Goal: Task Accomplishment & Management: Complete application form

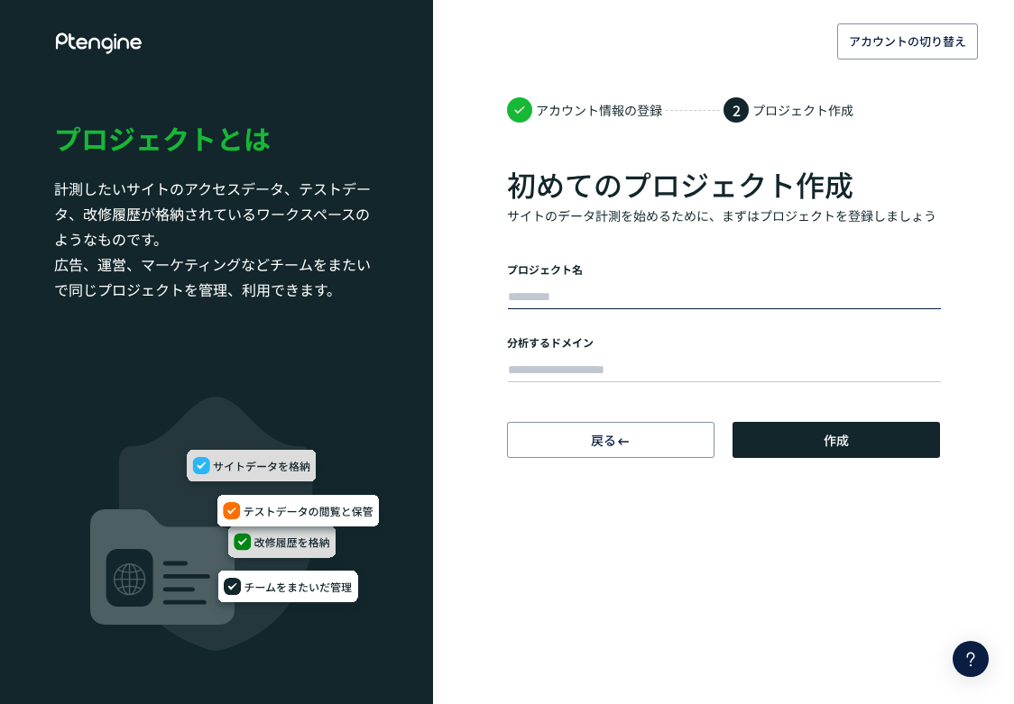
click at [664, 294] on input "text" at bounding box center [724, 297] width 433 height 25
type input "*********"
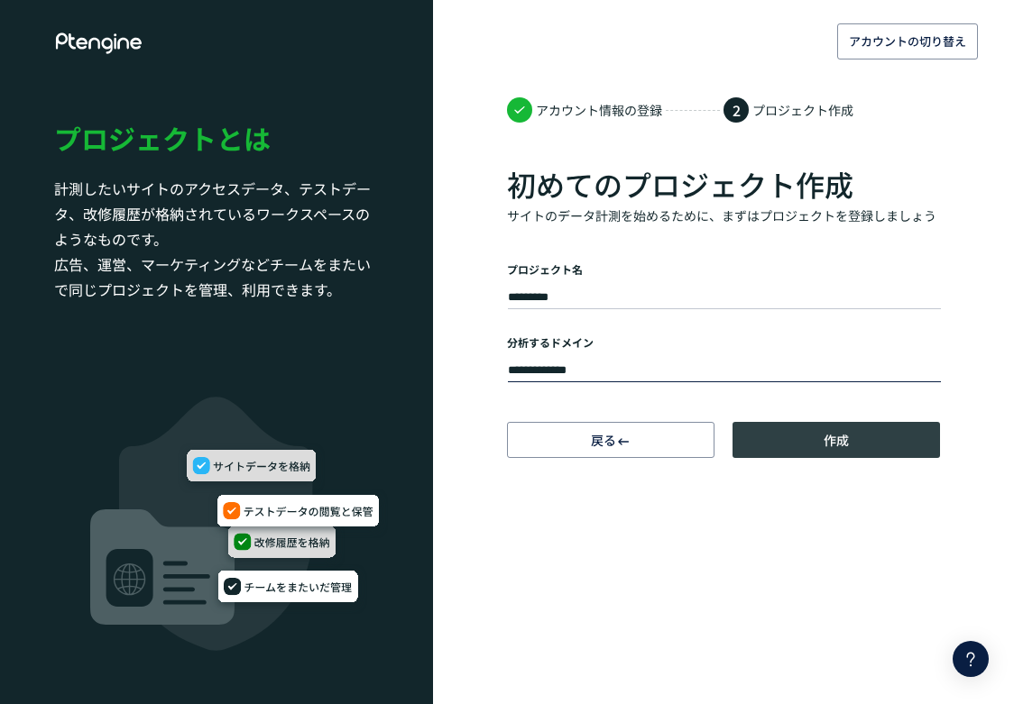
type input "**********"
click at [757, 442] on button "作成" at bounding box center [835, 440] width 207 height 36
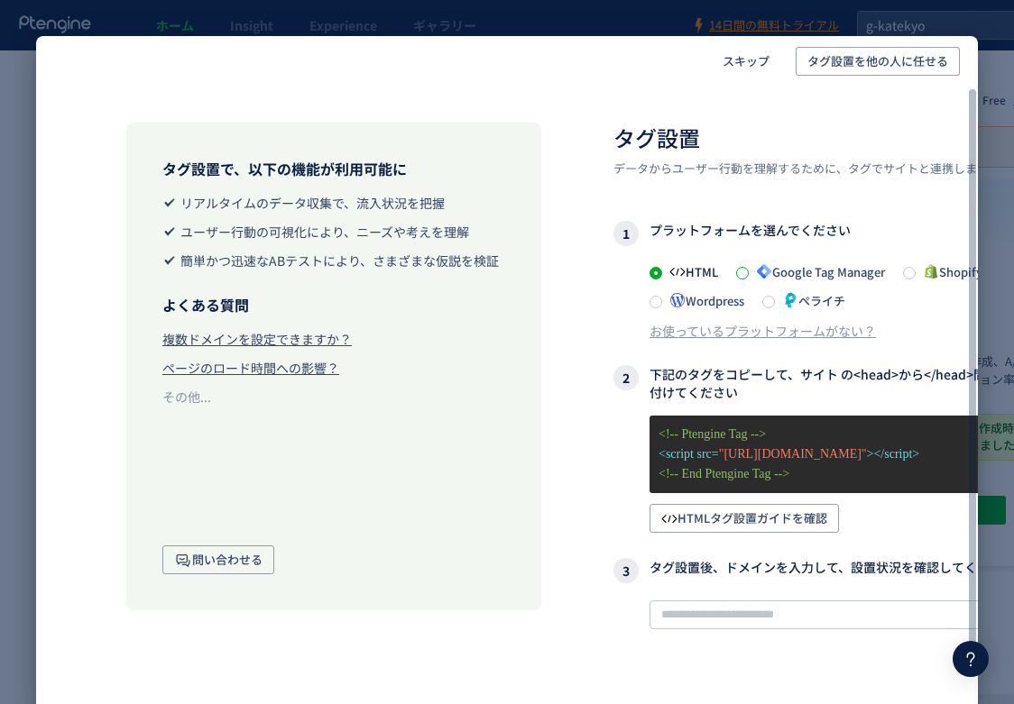
click at [746, 274] on span at bounding box center [742, 273] width 13 height 13
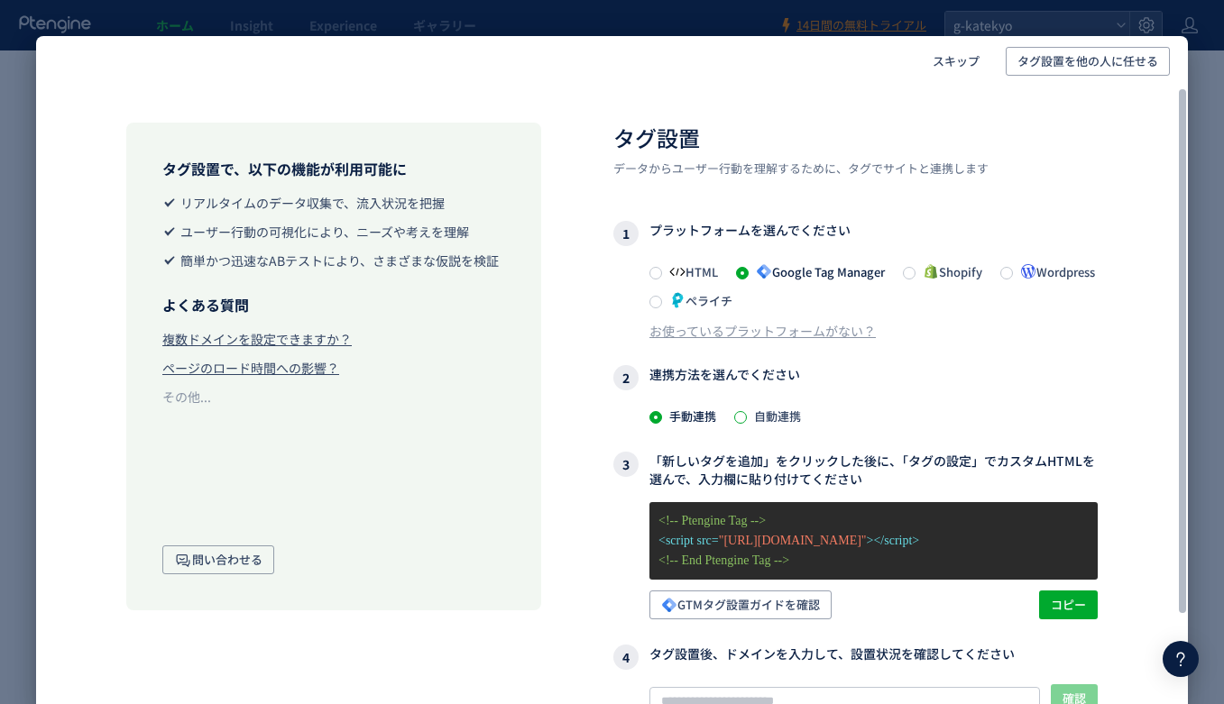
click at [736, 419] on span at bounding box center [740, 417] width 13 height 13
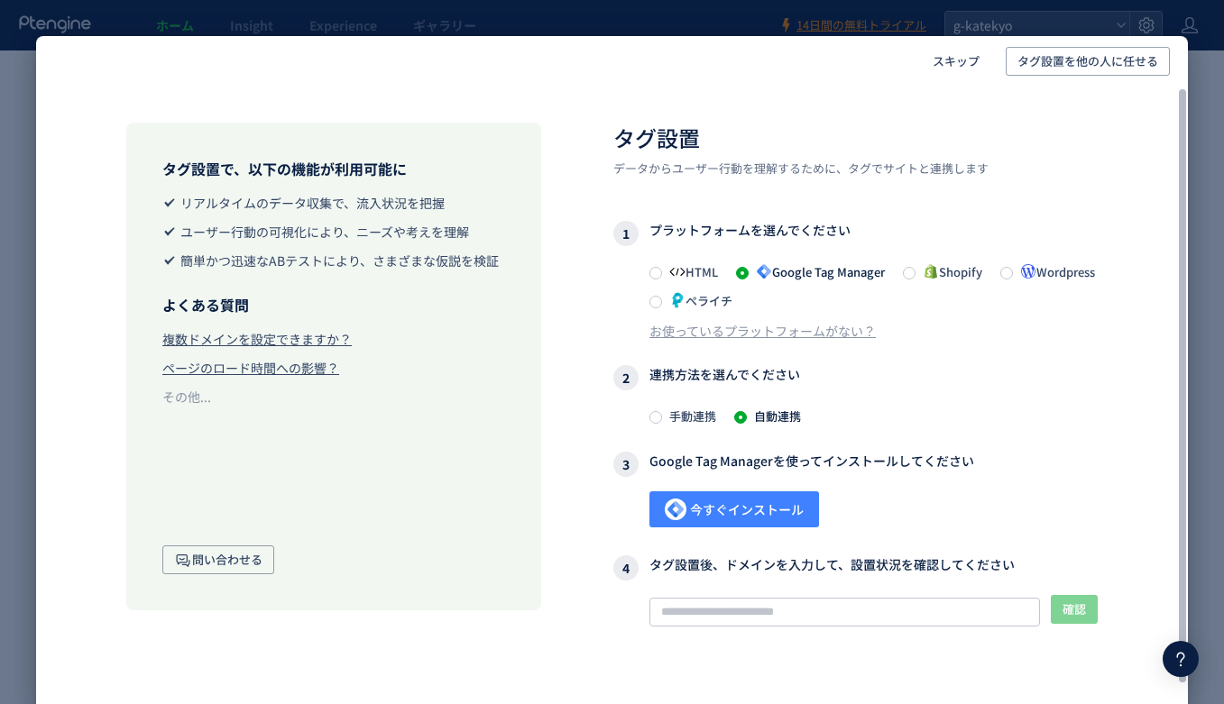
click at [801, 515] on span "今すぐインストール" at bounding box center [734, 509] width 139 height 36
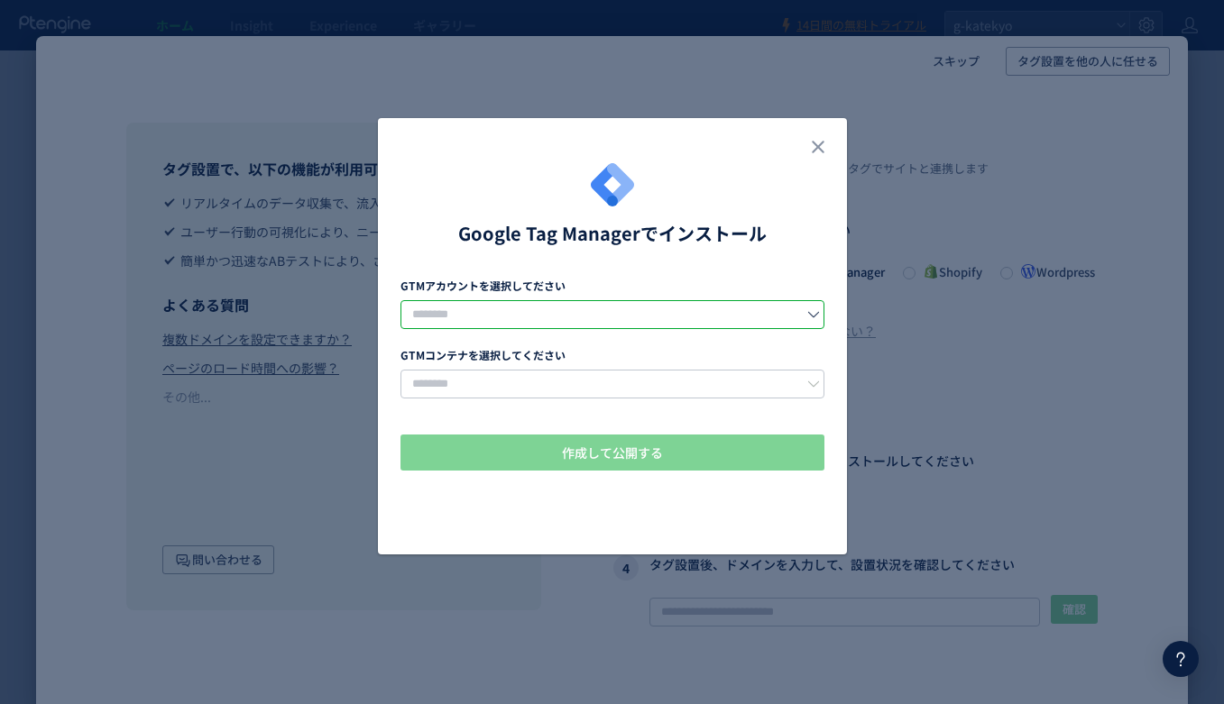
click at [404, 313] on input "dialog" at bounding box center [612, 314] width 424 height 29
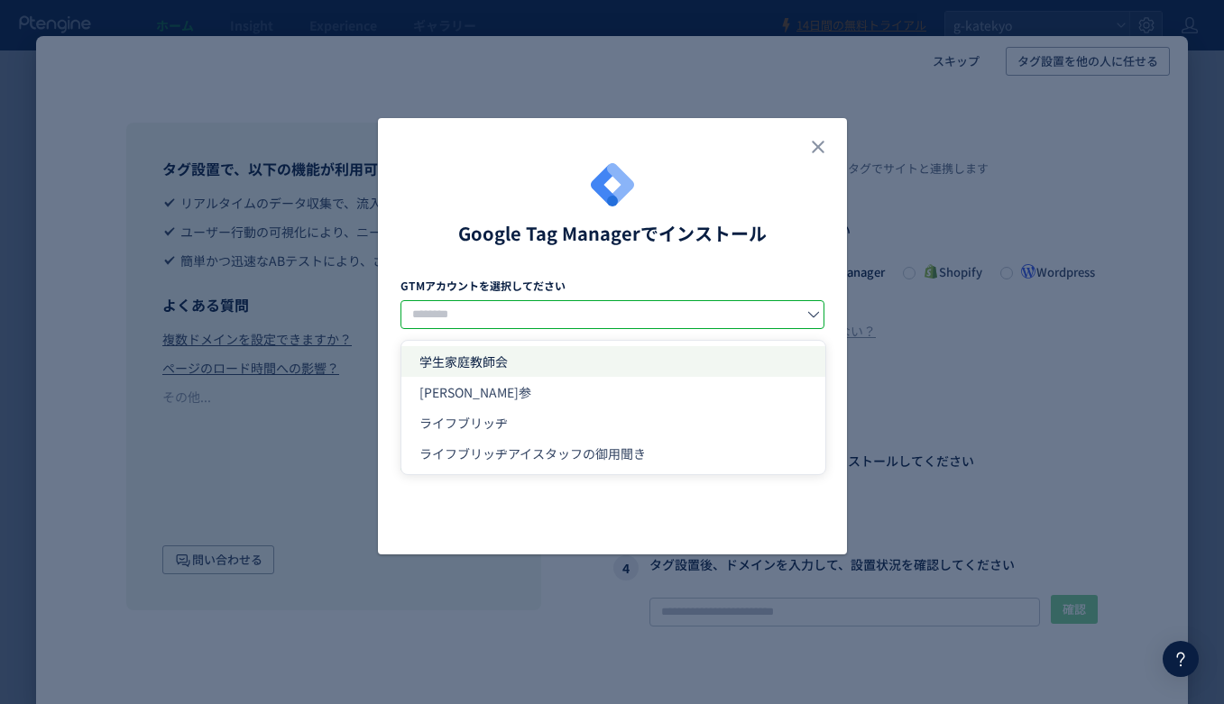
click at [444, 362] on span "学生家庭教師会" at bounding box center [463, 362] width 88 height 18
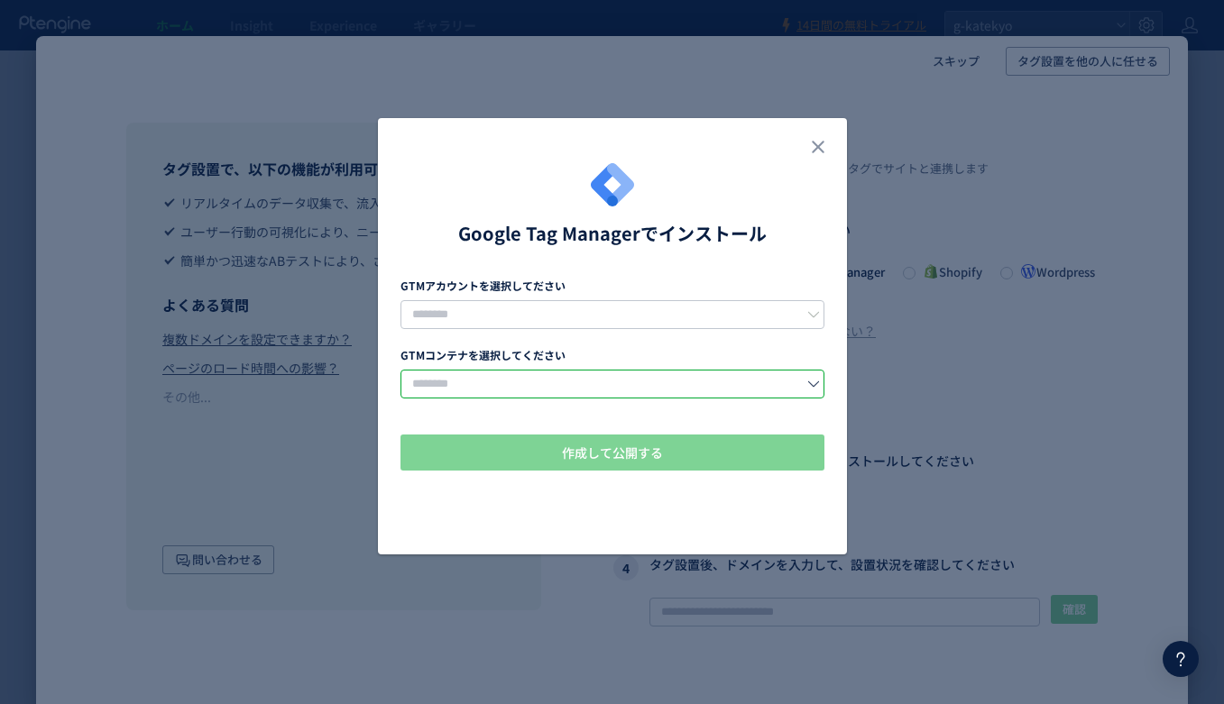
click at [474, 387] on input "dialog" at bounding box center [612, 384] width 424 height 29
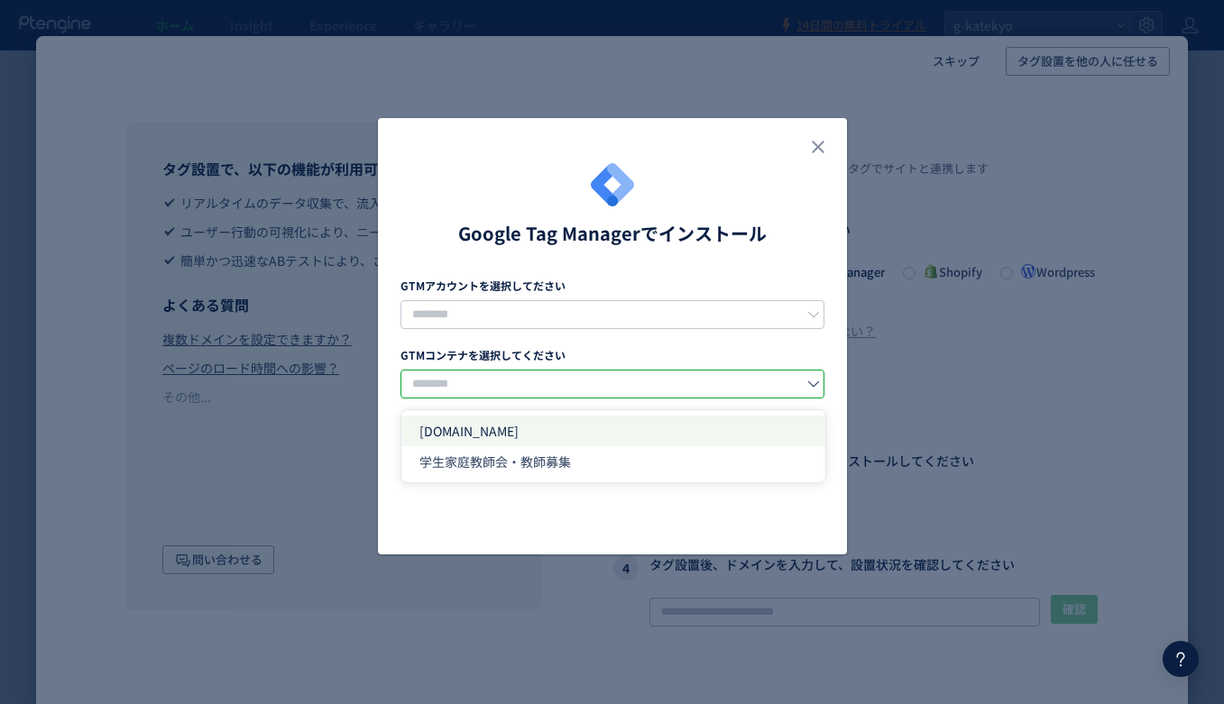
click at [475, 426] on span "[DOMAIN_NAME]" at bounding box center [468, 431] width 99 height 18
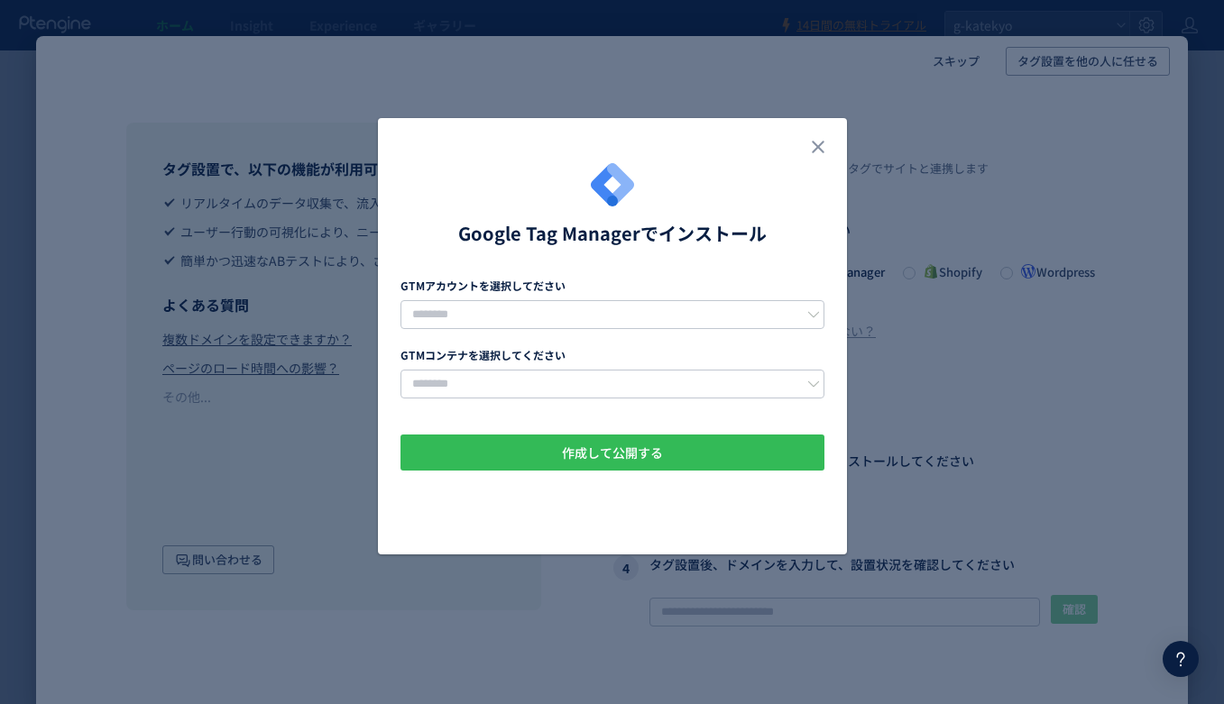
click at [657, 450] on span "作成して公開する" at bounding box center [612, 453] width 101 height 36
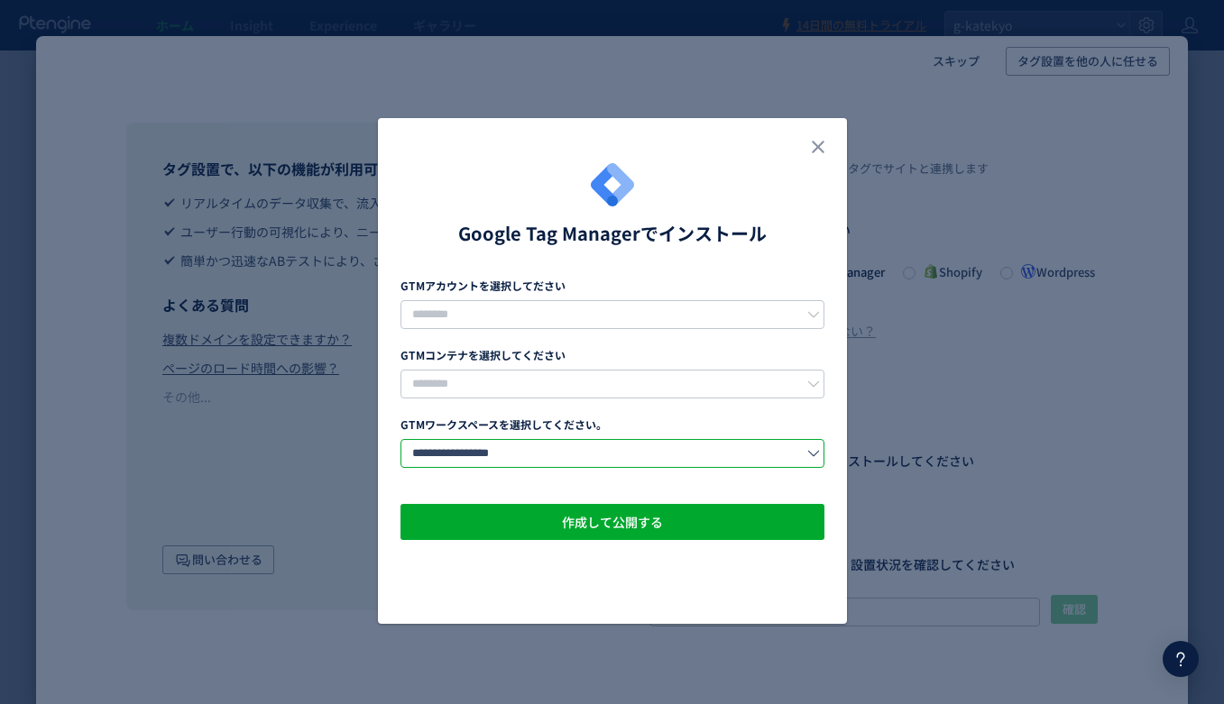
click at [698, 449] on input "**********" at bounding box center [612, 453] width 424 height 29
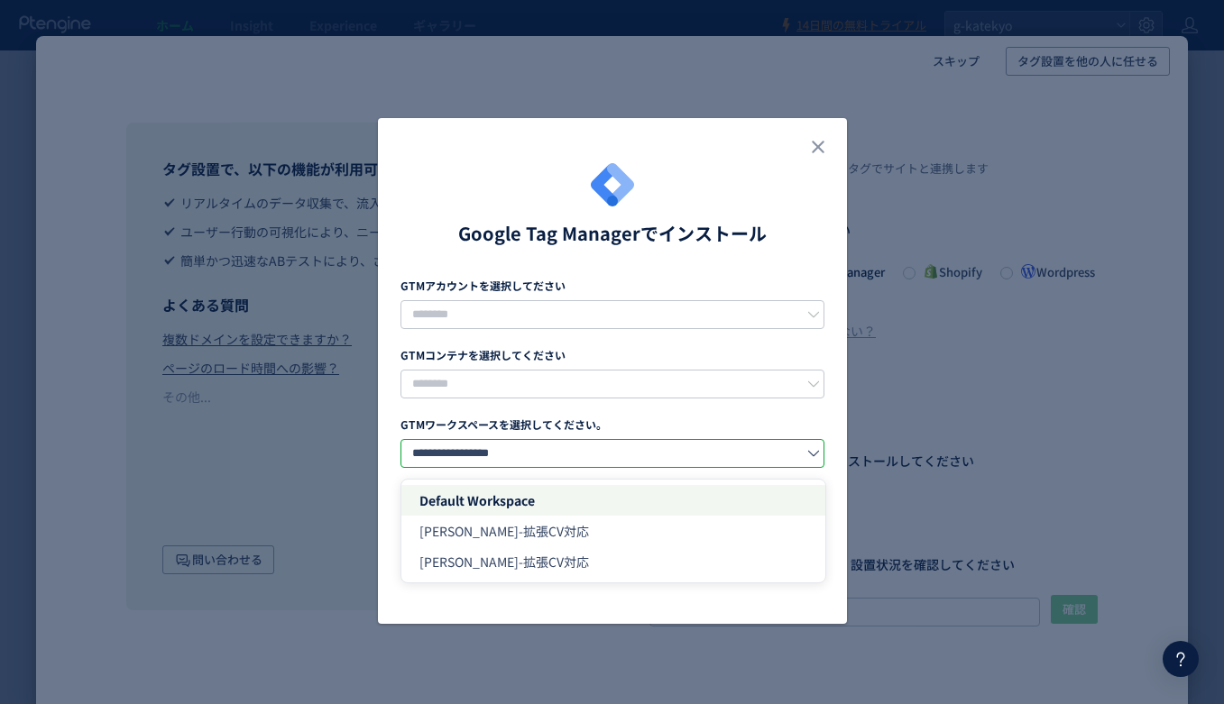
click at [681, 493] on li "Default Workspace" at bounding box center [613, 500] width 424 height 31
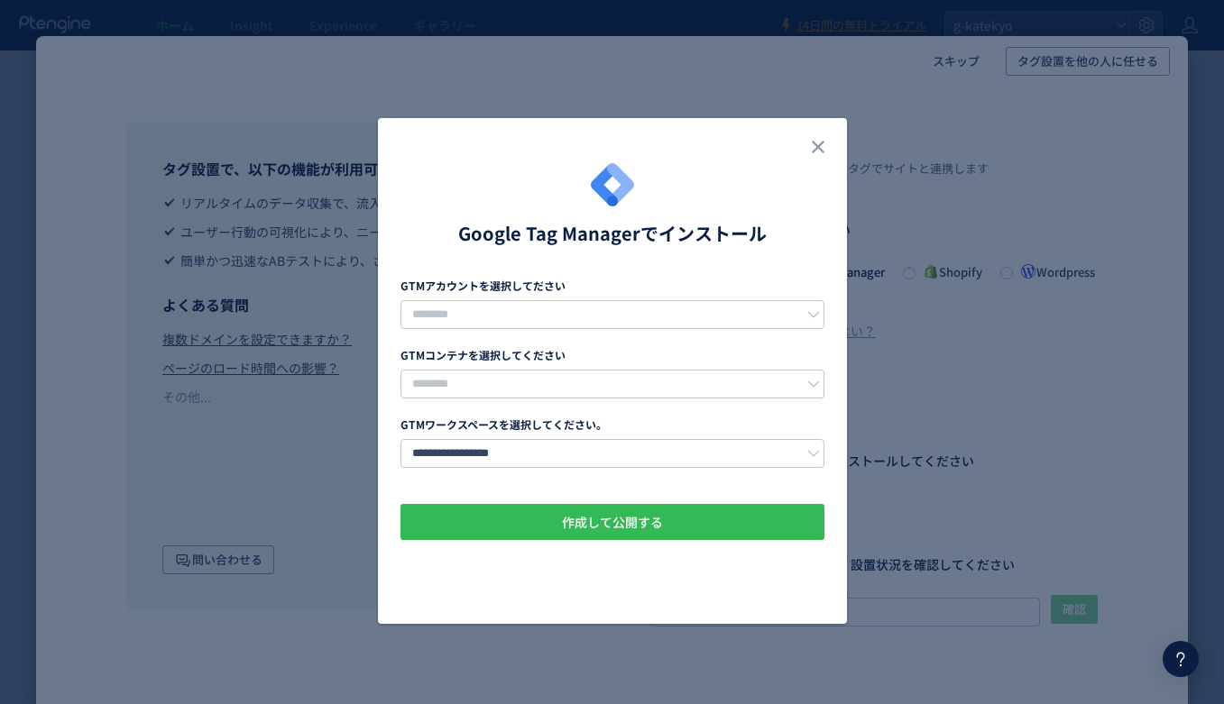
click at [670, 518] on button "作成して公開する" at bounding box center [612, 522] width 424 height 36
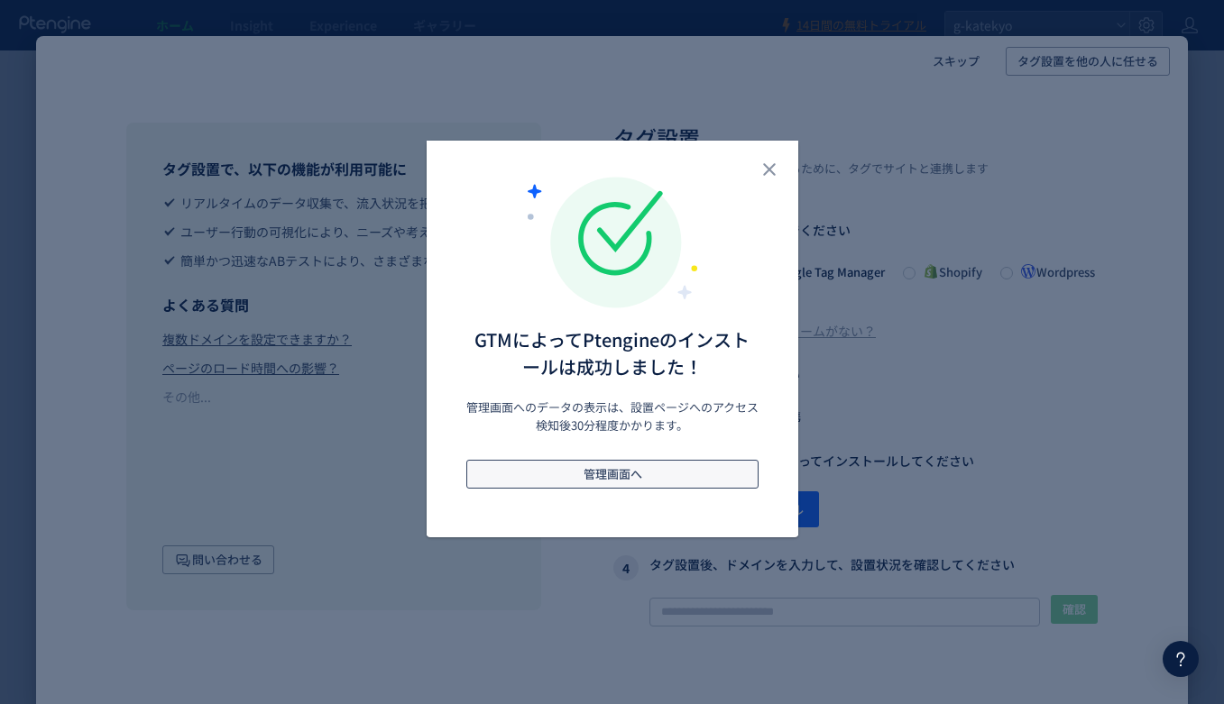
click at [599, 488] on button "管理画面へ" at bounding box center [612, 474] width 292 height 29
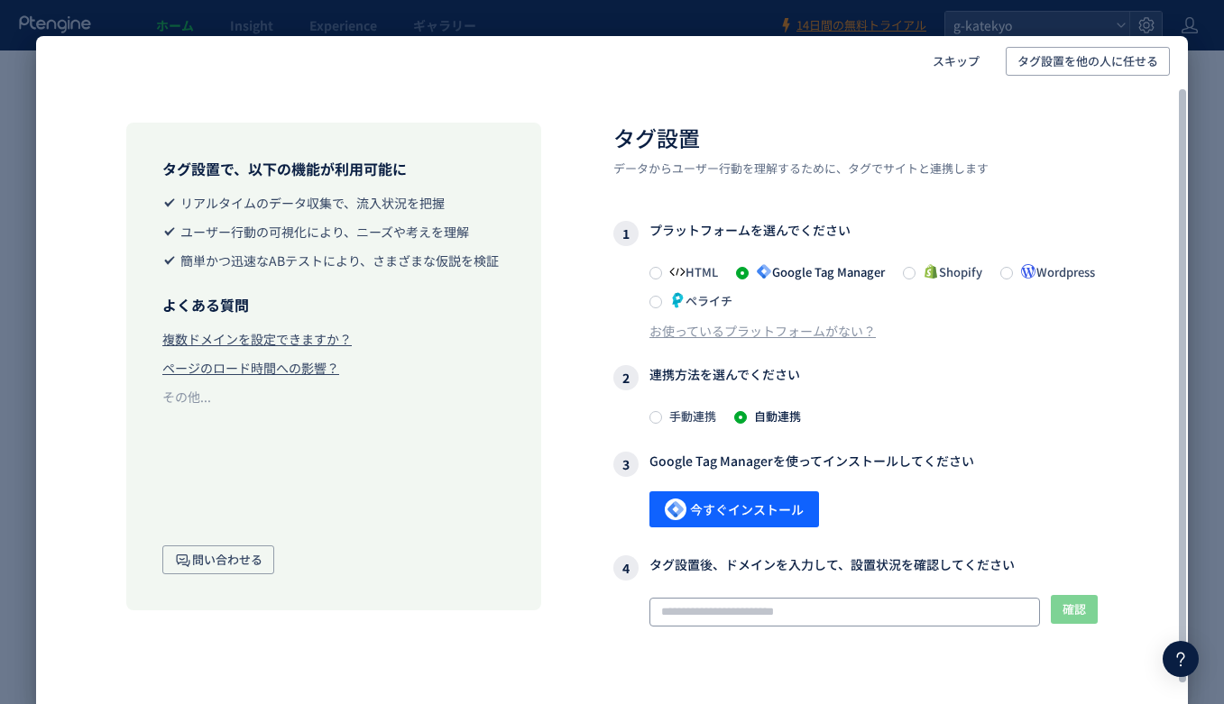
click at [832, 609] on input "text" at bounding box center [844, 612] width 390 height 29
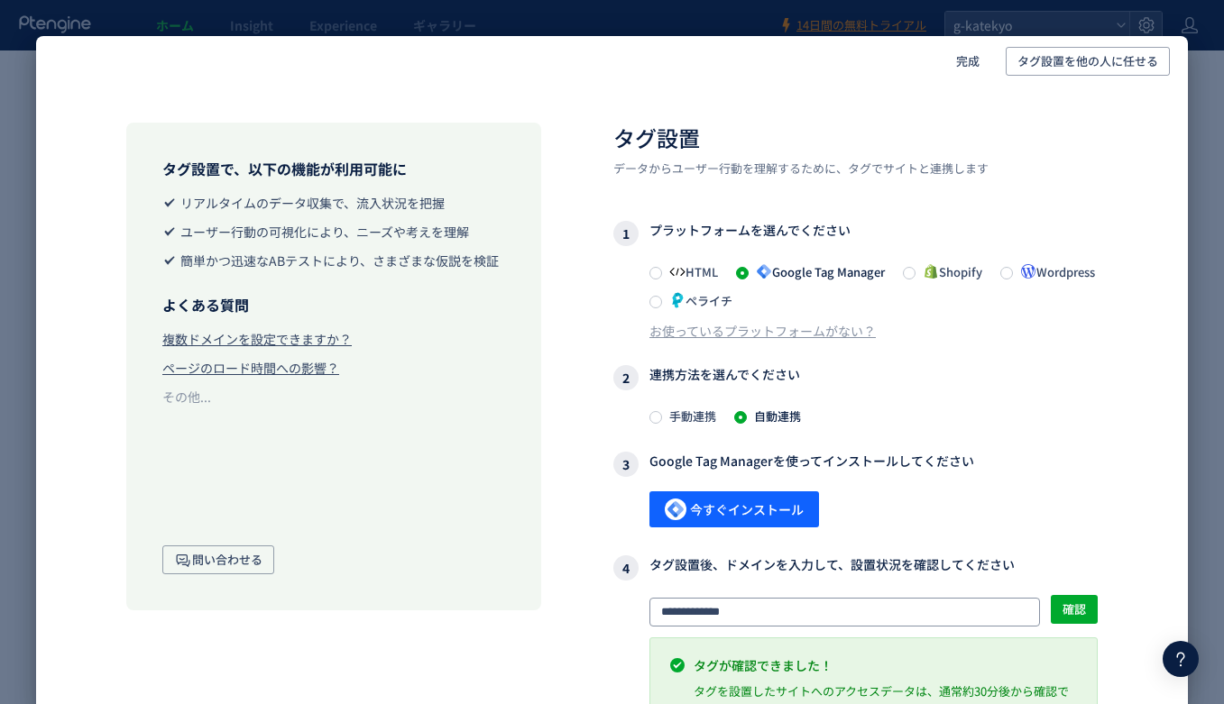
type input "**********"
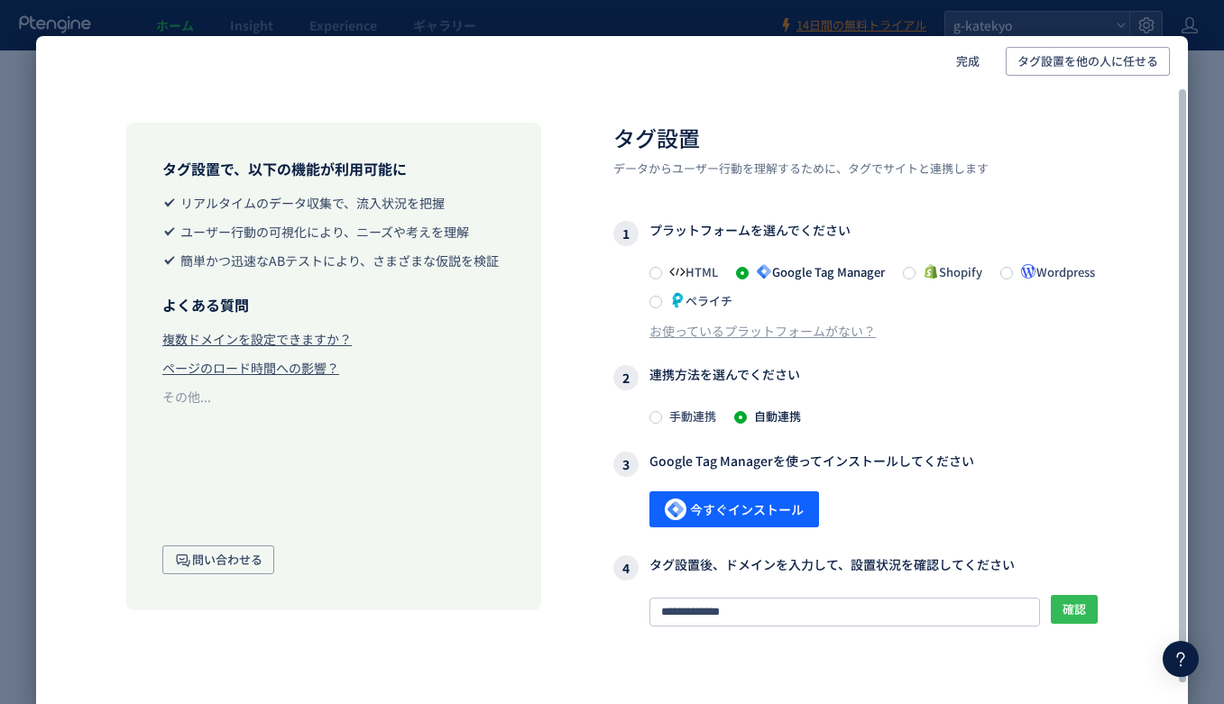
click at [1013, 605] on span "確認" at bounding box center [1073, 609] width 23 height 29
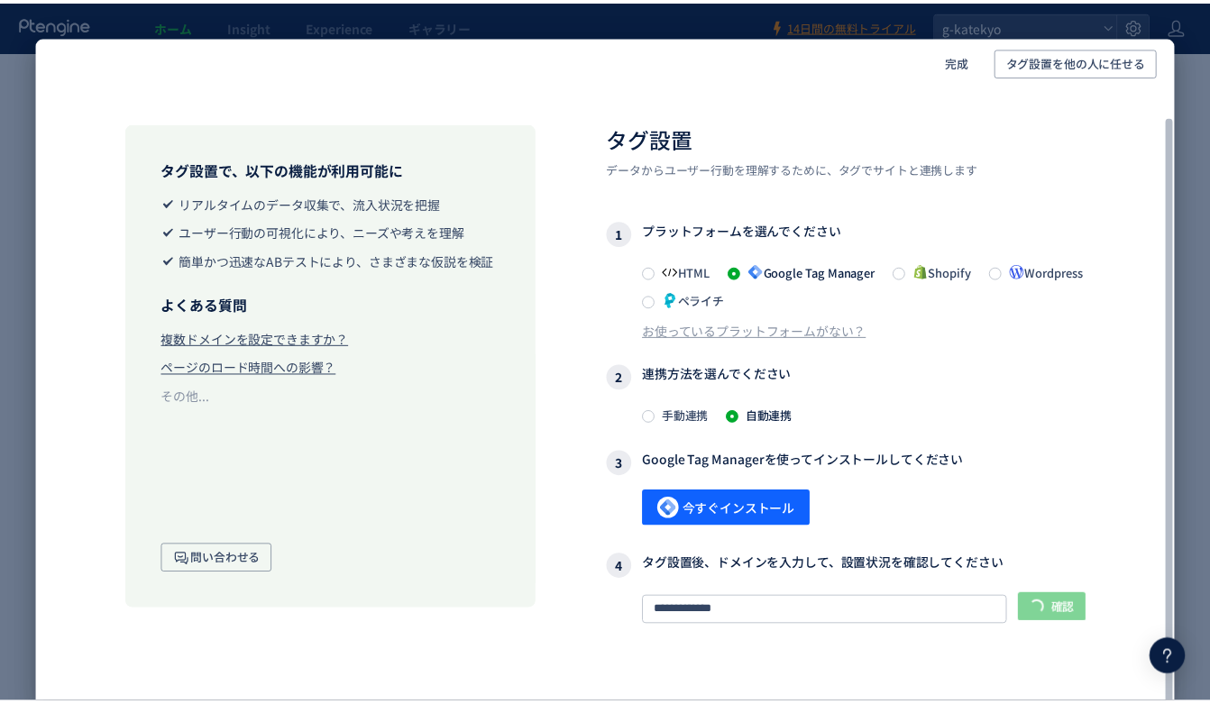
scroll to position [43, 0]
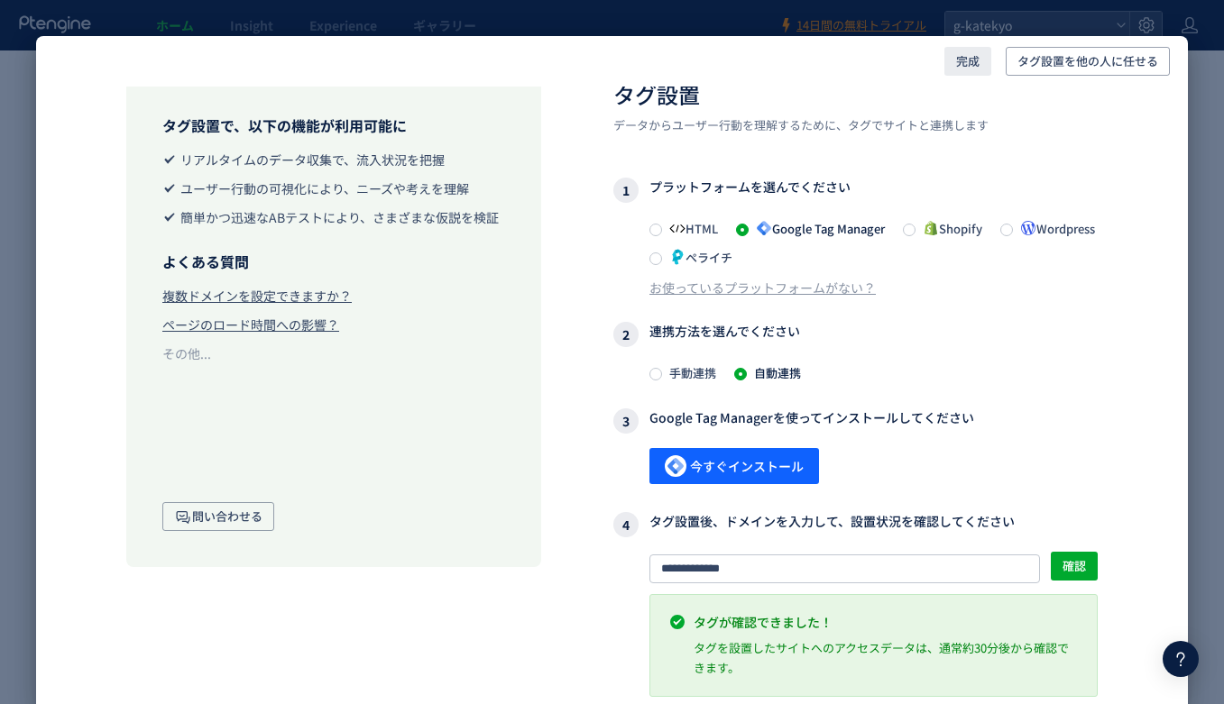
drag, startPoint x: 967, startPoint y: 65, endPoint x: 944, endPoint y: 77, distance: 25.4
click at [967, 65] on span "完成" at bounding box center [967, 61] width 23 height 29
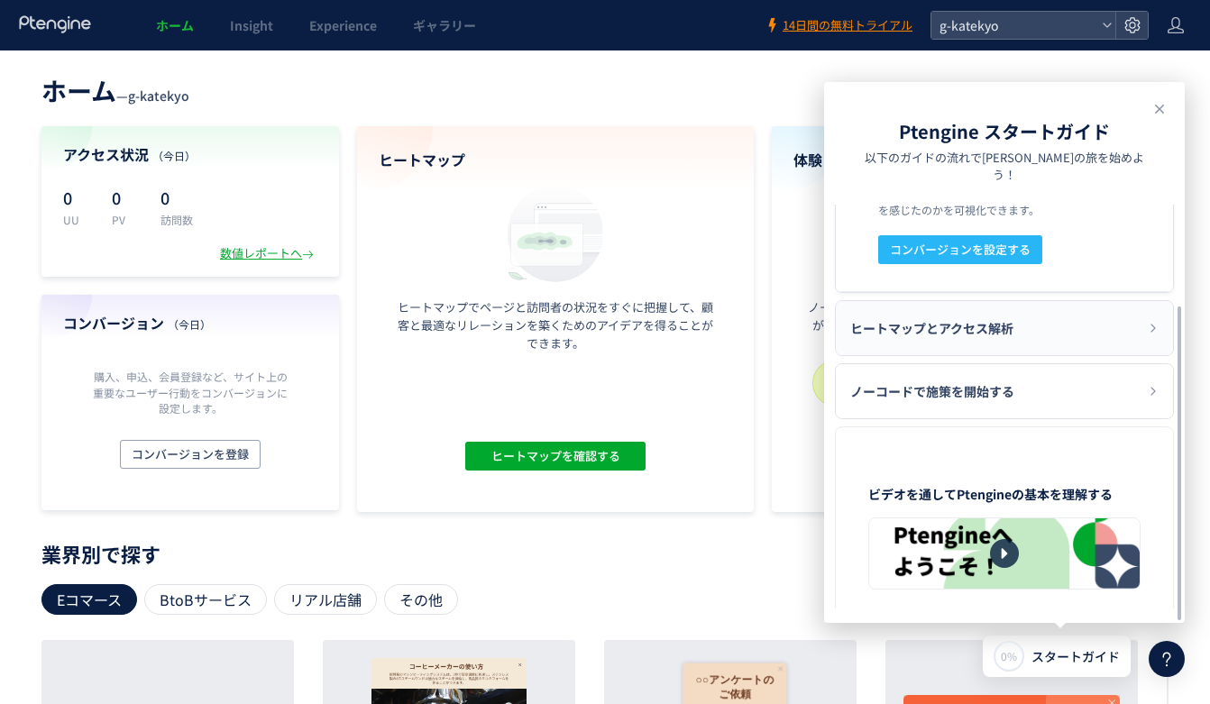
scroll to position [144, 0]
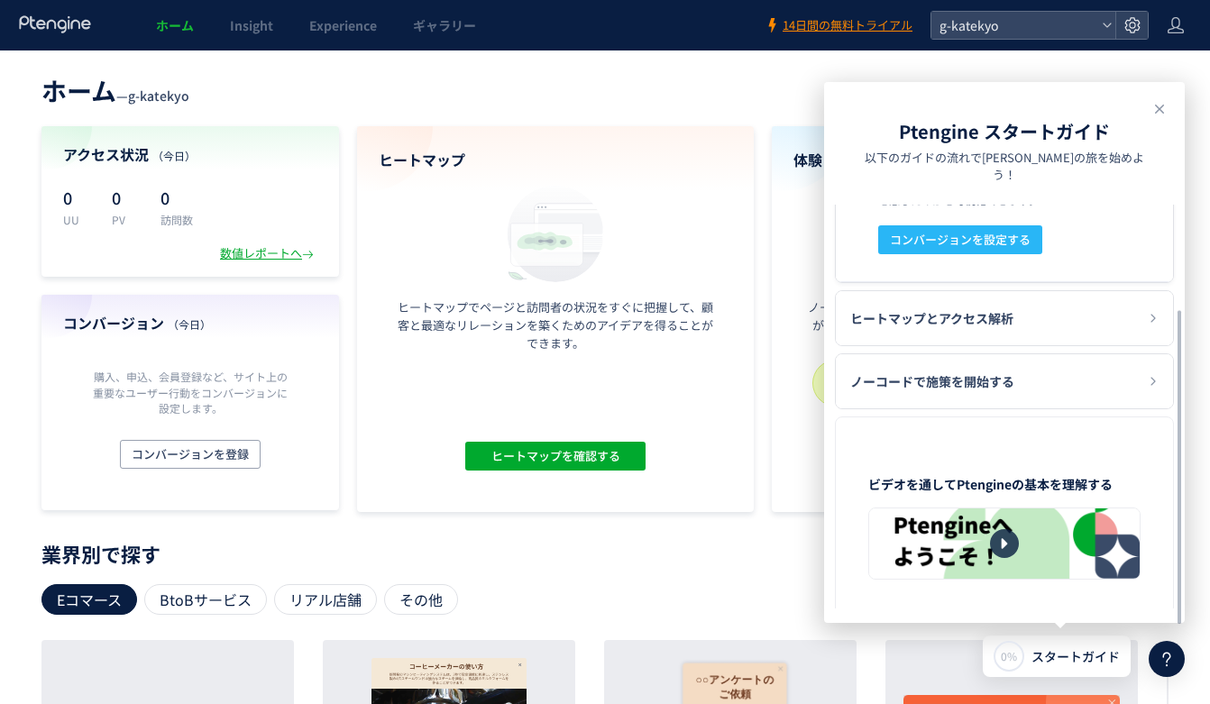
drag, startPoint x: 533, startPoint y: 542, endPoint x: 514, endPoint y: 539, distance: 19.1
click at [533, 542] on div "ホーム — g-katekyo 現在のプラン： Free アップグレード アクセス状況 （[DATE]） 0 UU 0 PV 0 訪問数 数値レポートへ コン…" at bounding box center [605, 613] width 1210 height 1127
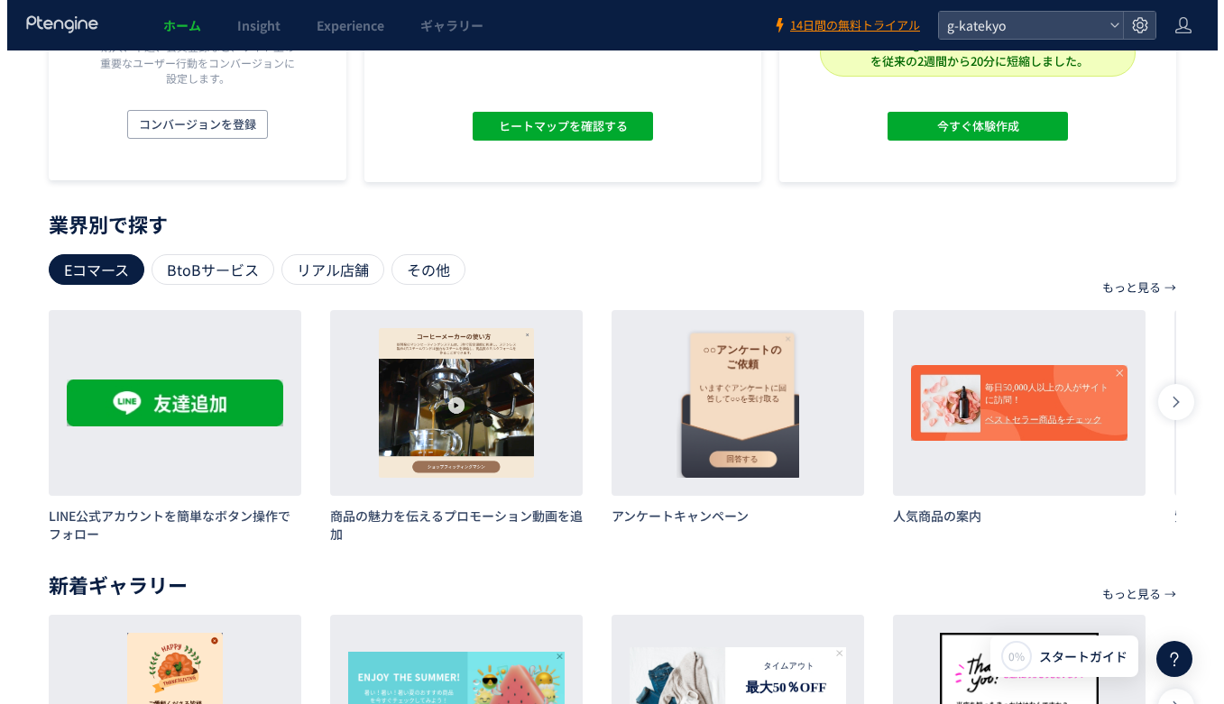
scroll to position [0, 0]
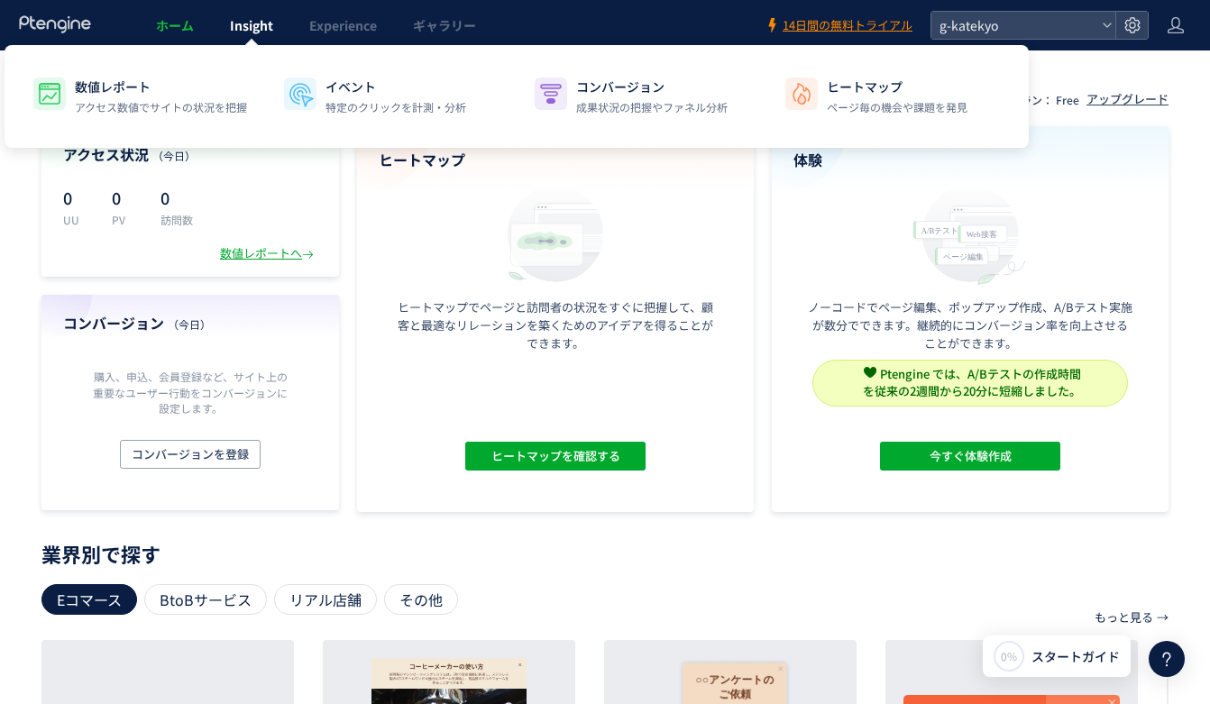
click at [271, 32] on span "Insight" at bounding box center [251, 25] width 43 height 18
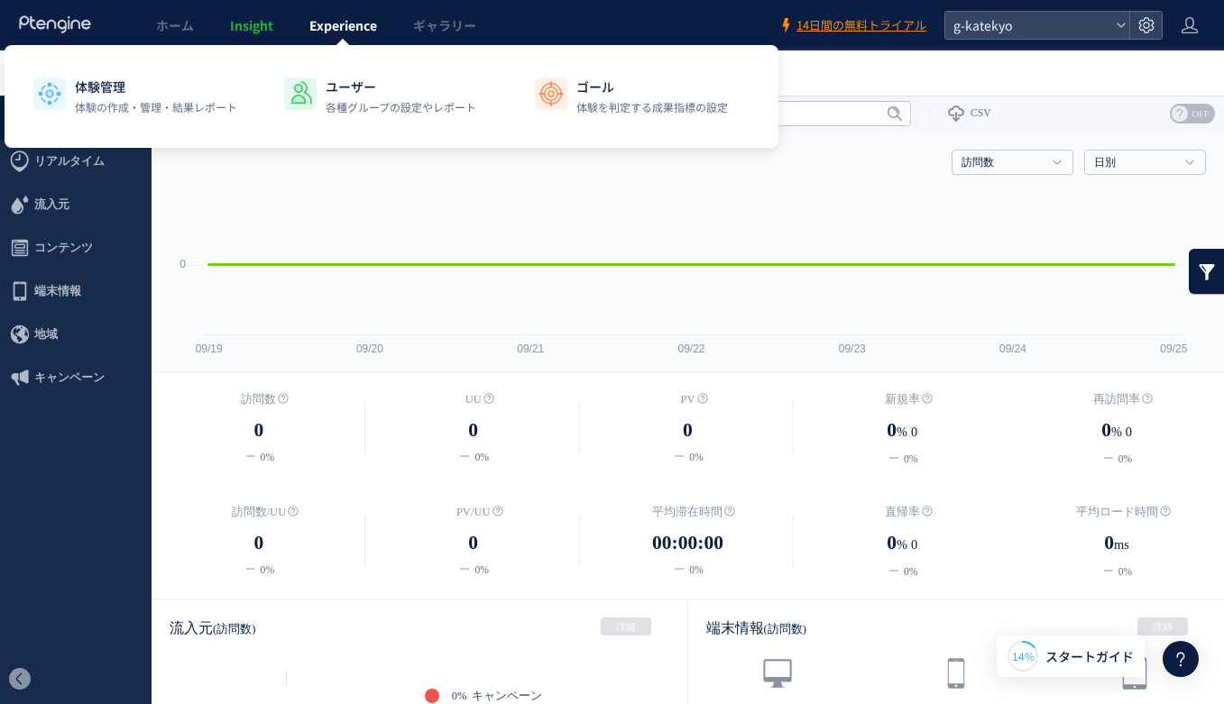
click at [356, 36] on link "Experience" at bounding box center [343, 25] width 104 height 50
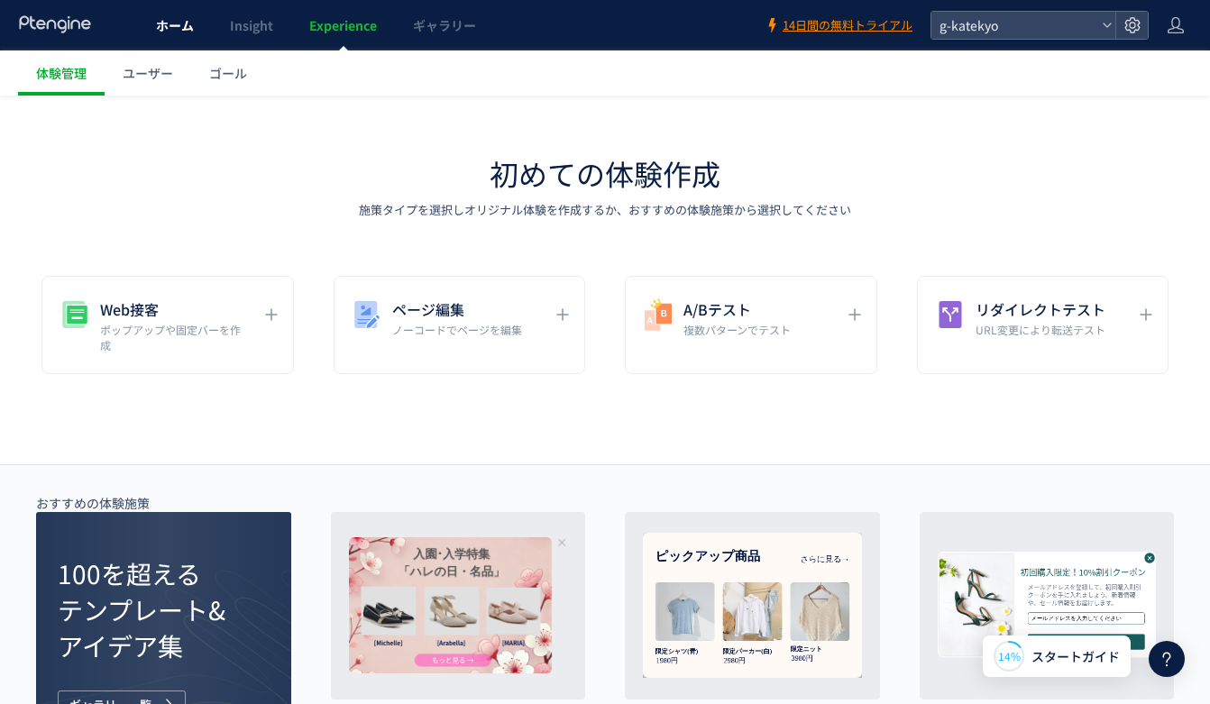
click at [185, 23] on span "ホーム" at bounding box center [175, 25] width 38 height 18
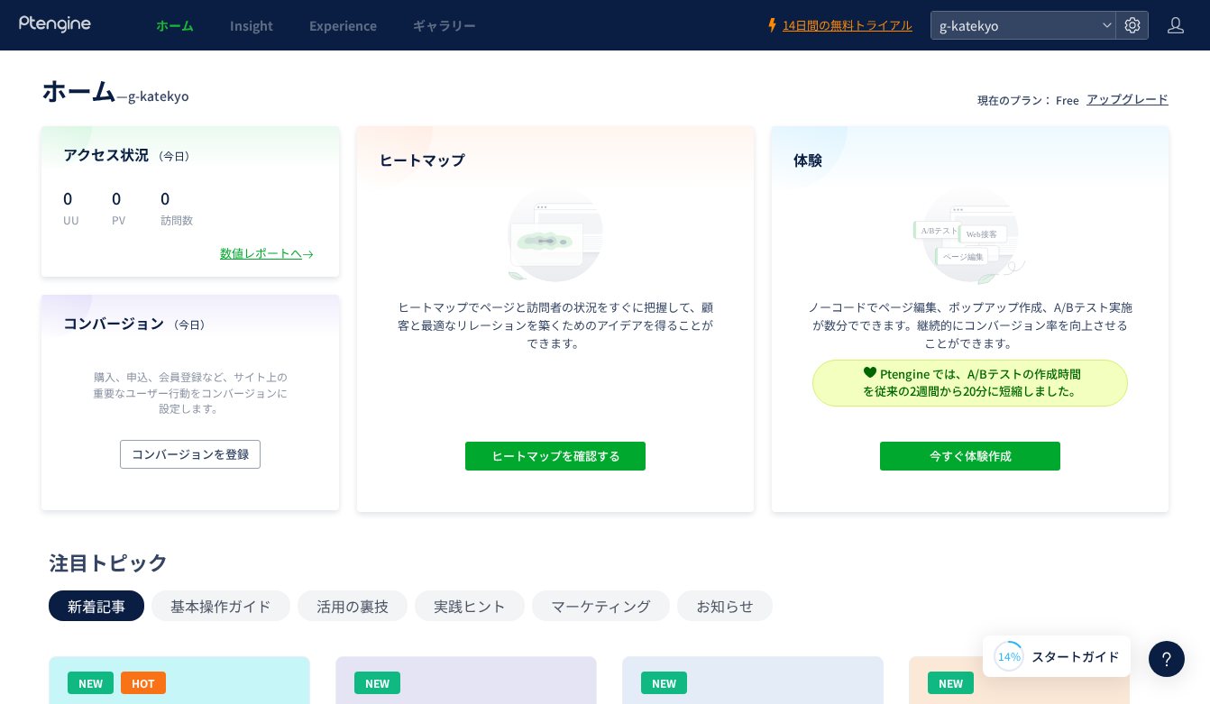
drag, startPoint x: 308, startPoint y: 3, endPoint x: 745, endPoint y: 96, distance: 446.4
click at [745, 96] on header "ホーム — g-katekyo 現在のプラン： Free アップグレード" at bounding box center [604, 89] width 1127 height 40
click at [1013, 38] on div "g-katekyo" at bounding box center [1023, 25] width 184 height 27
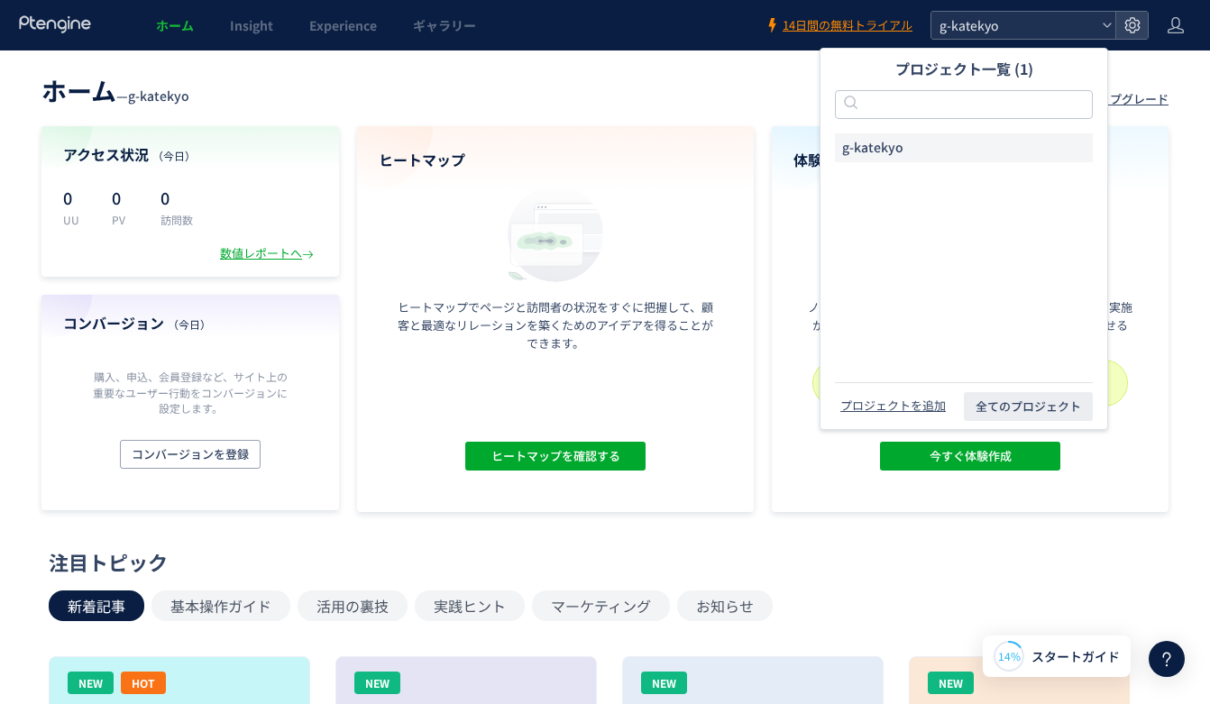
click at [1013, 33] on div "g-katekyo" at bounding box center [1023, 25] width 184 height 27
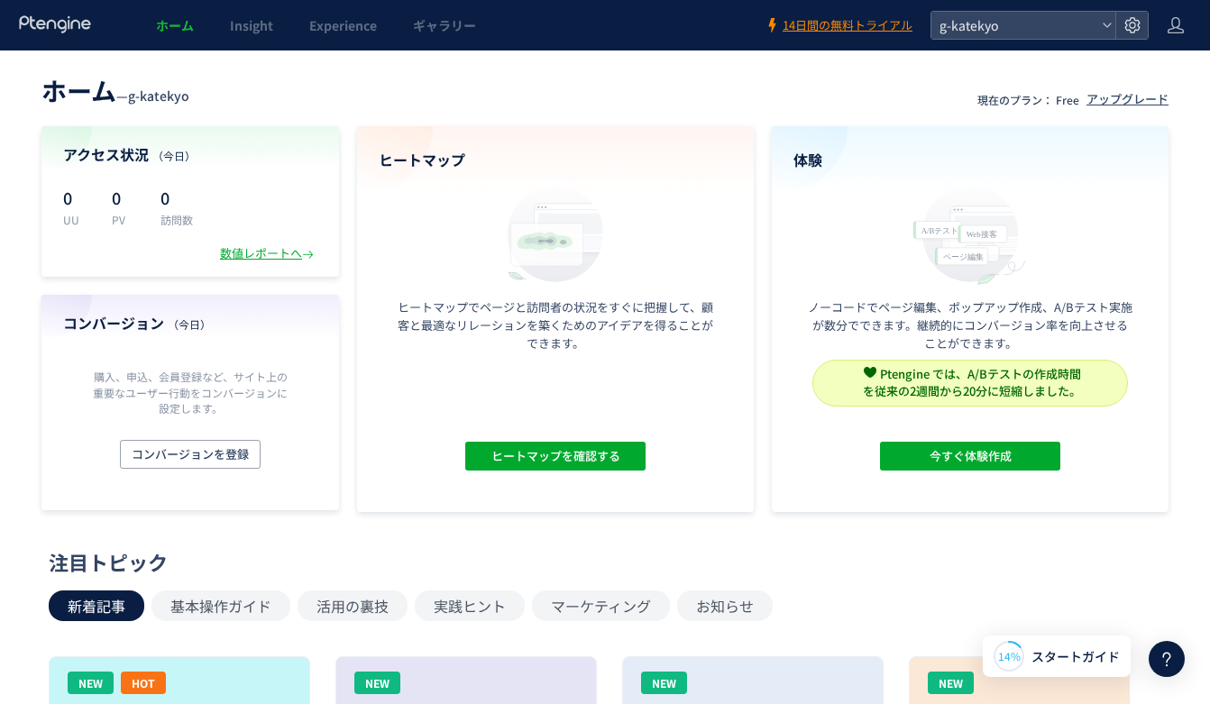
click at [870, 82] on header "ホーム — g-katekyo 現在のプラン： Free アップグレード" at bounding box center [604, 89] width 1127 height 40
click at [36, 27] on icon at bounding box center [55, 24] width 75 height 18
